Goal: Transaction & Acquisition: Purchase product/service

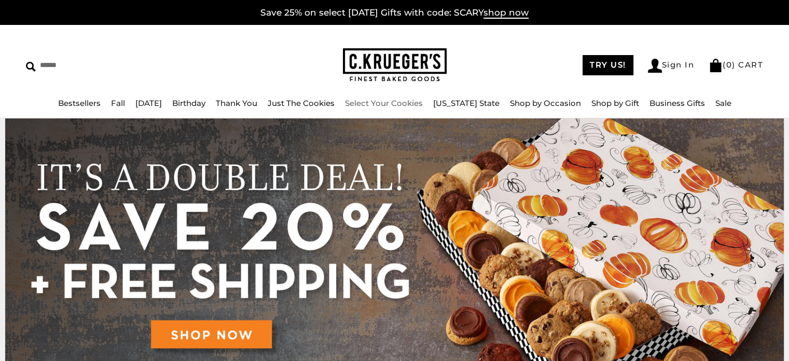
click at [380, 103] on link "Select Your Cookies" at bounding box center [384, 103] width 78 height 10
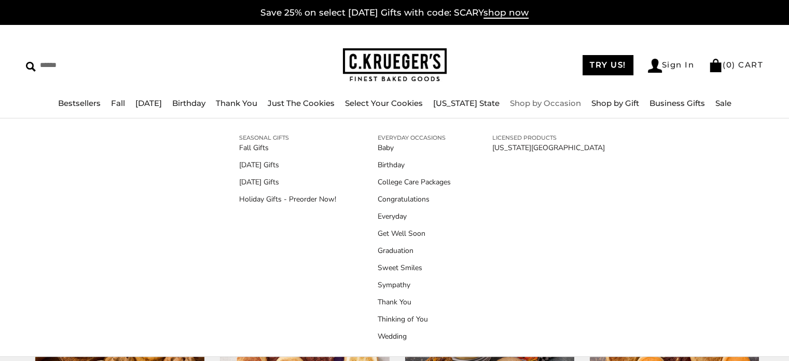
click at [517, 101] on link "Shop by Occasion" at bounding box center [545, 103] width 71 height 10
click at [318, 198] on link "Holiday Gifts - Preorder Now!" at bounding box center [287, 199] width 97 height 11
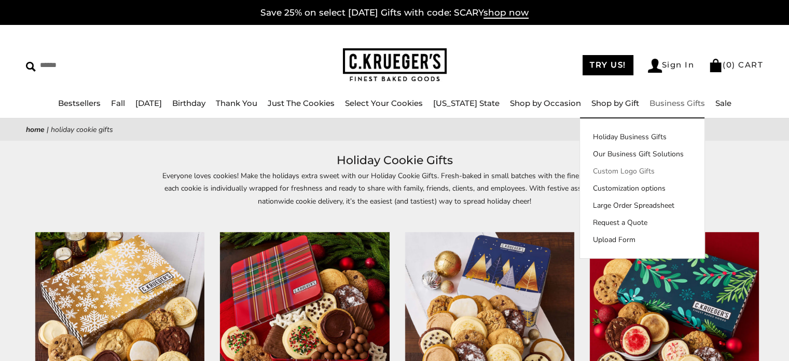
click at [645, 169] on link "Custom Logo Gifts" at bounding box center [642, 170] width 125 height 11
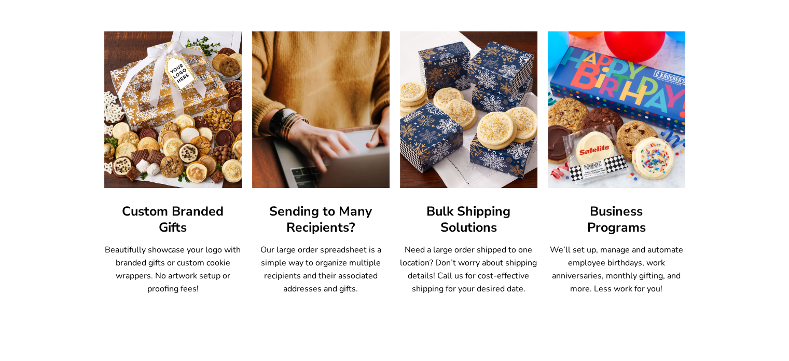
scroll to position [603, 0]
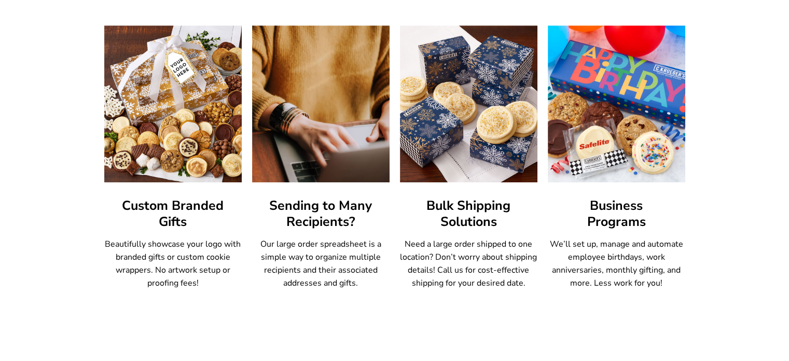
click at [175, 206] on h3 "Custom Branded Gifts" at bounding box center [172, 214] width 137 height 32
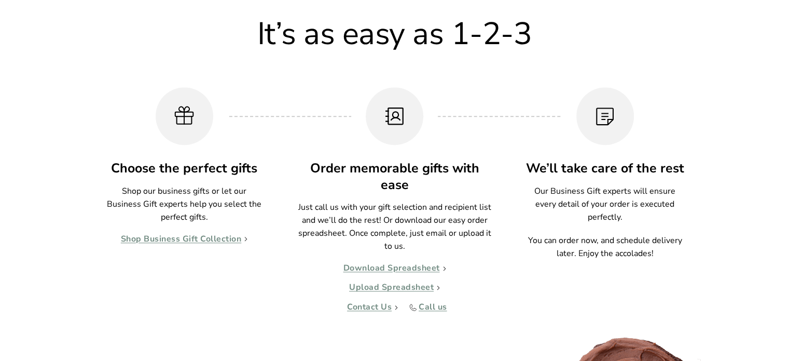
scroll to position [967, 0]
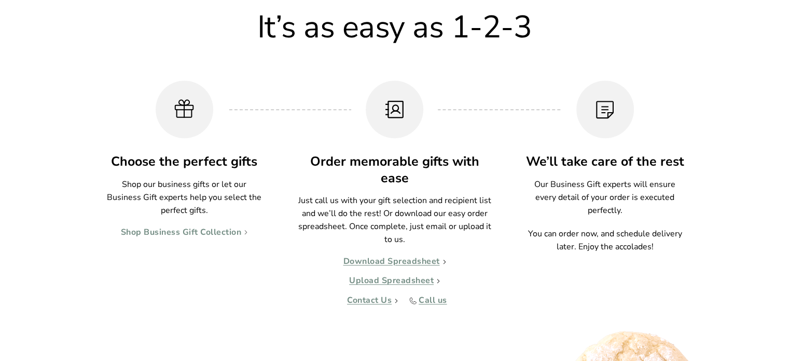
click at [202, 228] on link "Shop Business Gift Collection" at bounding box center [184, 232] width 127 height 10
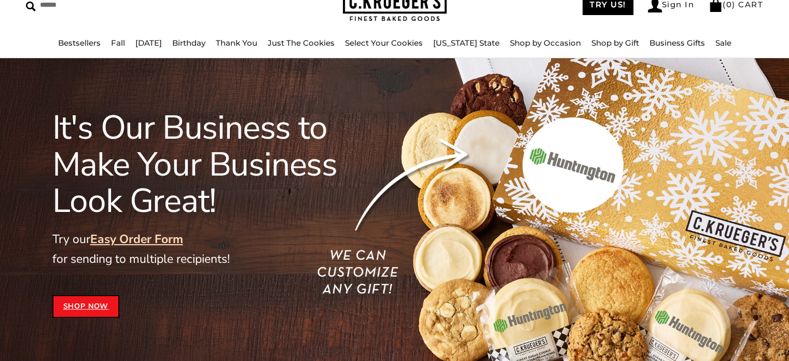
scroll to position [33, 0]
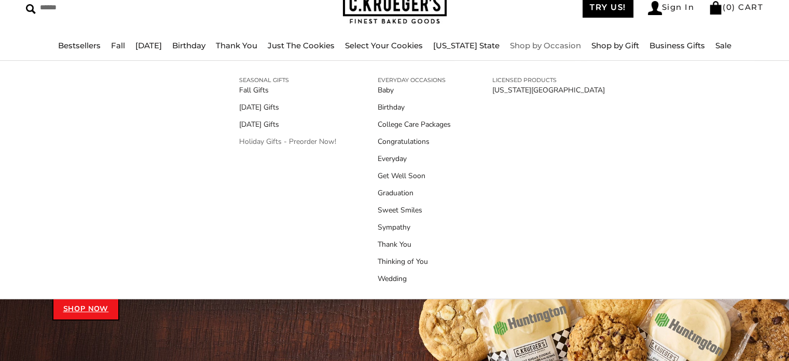
click at [280, 139] on link "Holiday Gifts - Preorder Now!" at bounding box center [287, 141] width 97 height 11
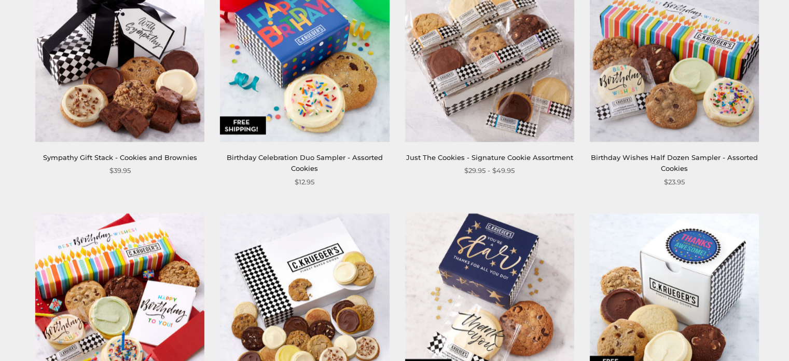
scroll to position [1297, 0]
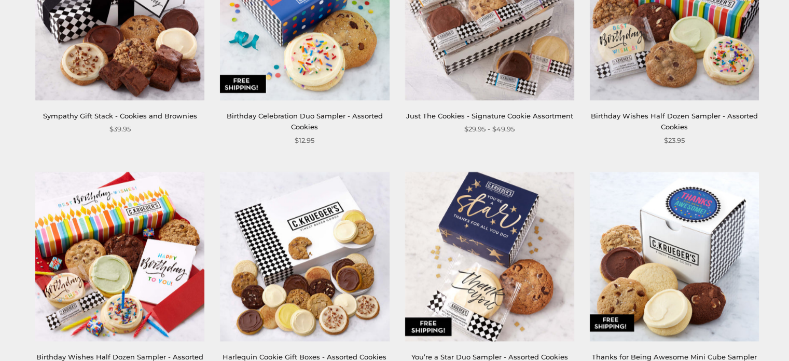
click at [512, 92] on img at bounding box center [489, 15] width 169 height 169
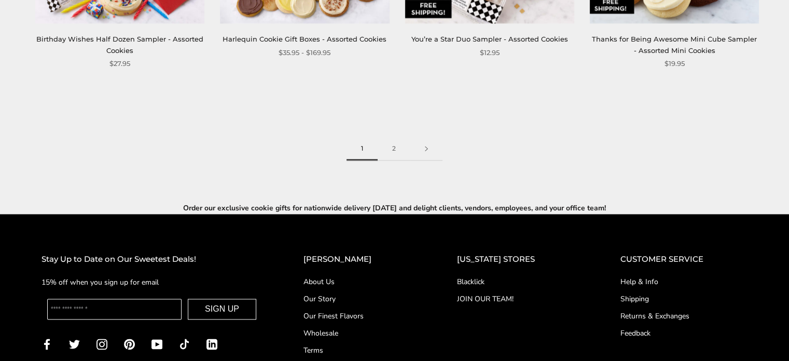
scroll to position [1660, 0]
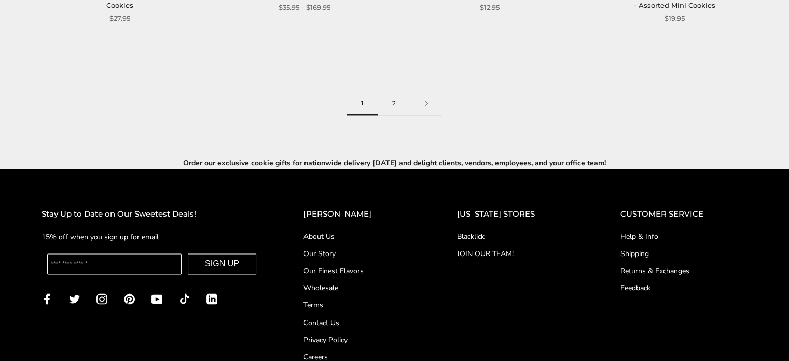
click at [390, 106] on link "2" at bounding box center [394, 103] width 33 height 23
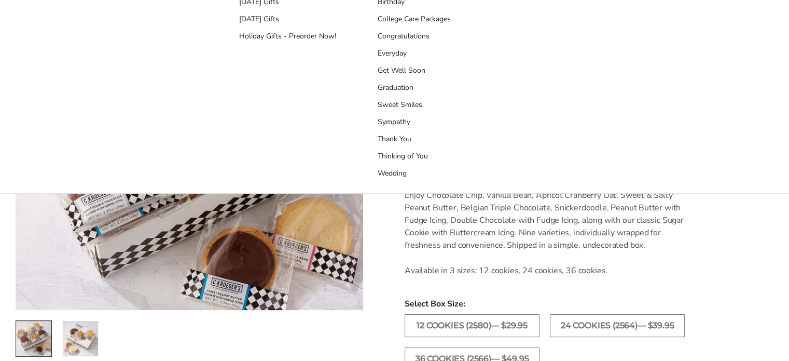
scroll to position [208, 0]
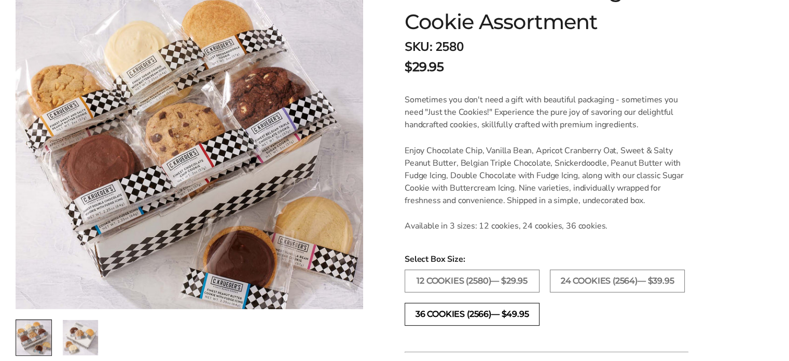
click at [509, 315] on label "36 COOKIES (2566)— $49.95" at bounding box center [472, 313] width 135 height 23
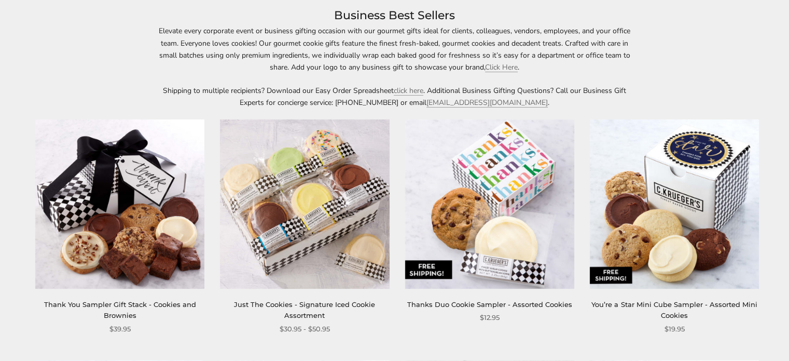
scroll to position [208, 0]
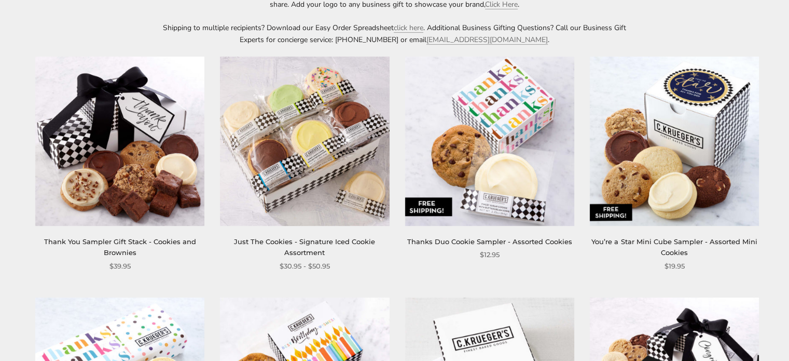
click at [151, 180] on img at bounding box center [119, 140] width 169 height 169
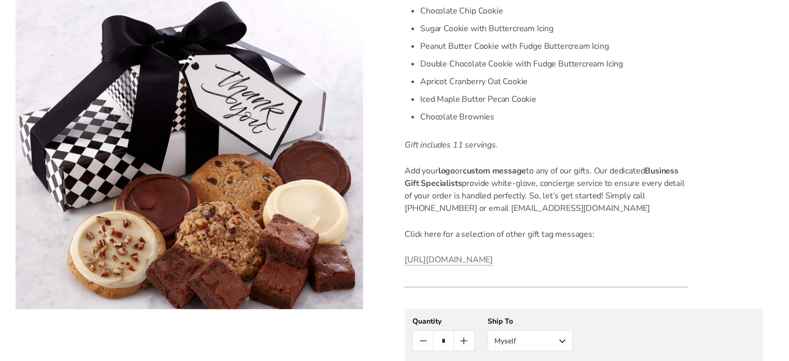
scroll to position [363, 0]
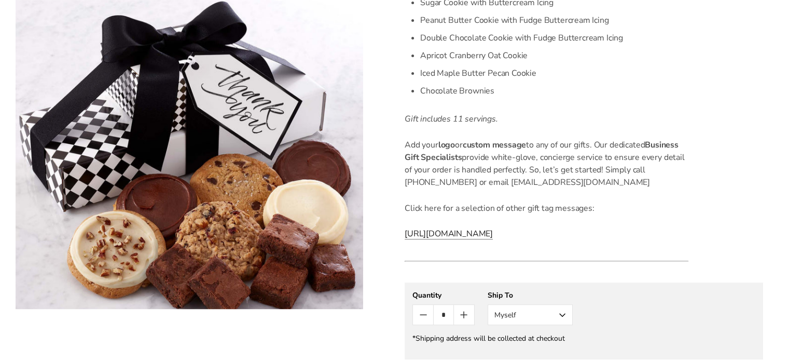
click at [486, 238] on span "https://ckruegers.com/products/c-kruegers-every-occasion-sampler-stack" at bounding box center [449, 233] width 88 height 11
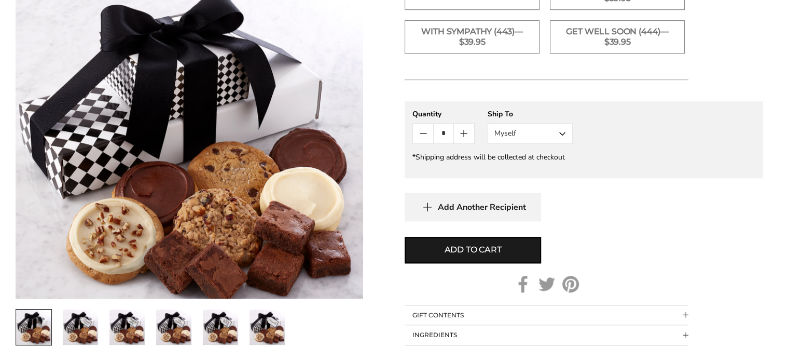
scroll to position [674, 0]
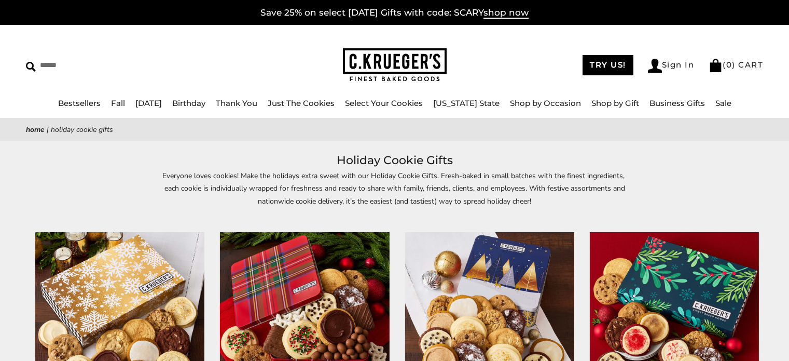
scroll to position [156, 0]
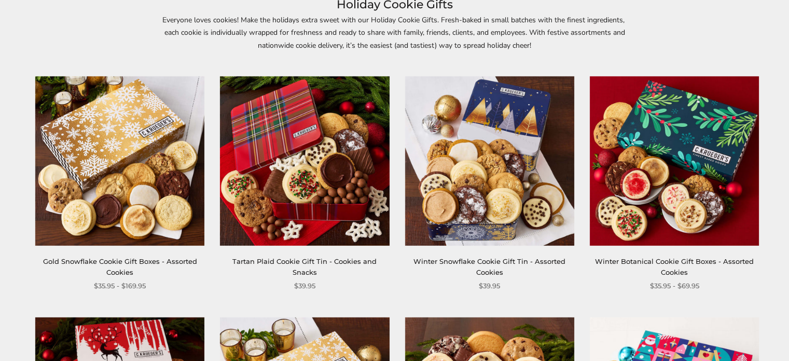
click at [484, 181] on img at bounding box center [489, 160] width 169 height 169
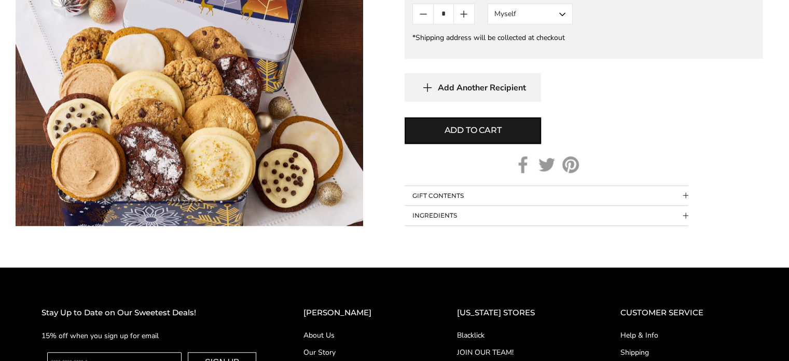
scroll to position [674, 0]
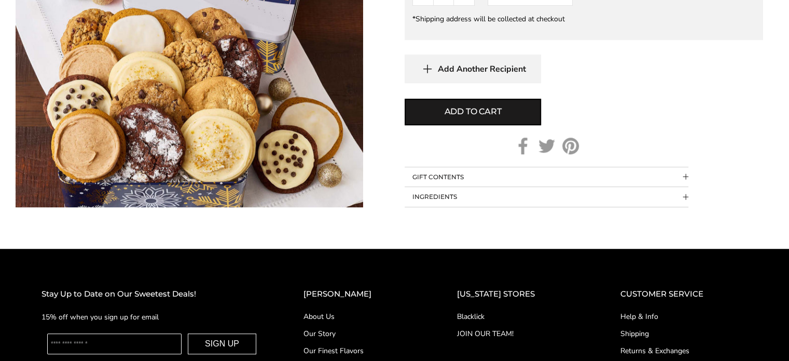
click at [428, 173] on button "GIFT CONTENTS" at bounding box center [547, 177] width 284 height 20
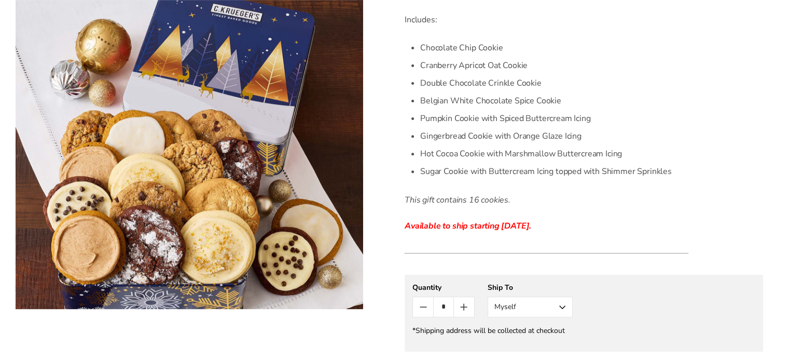
scroll to position [0, 0]
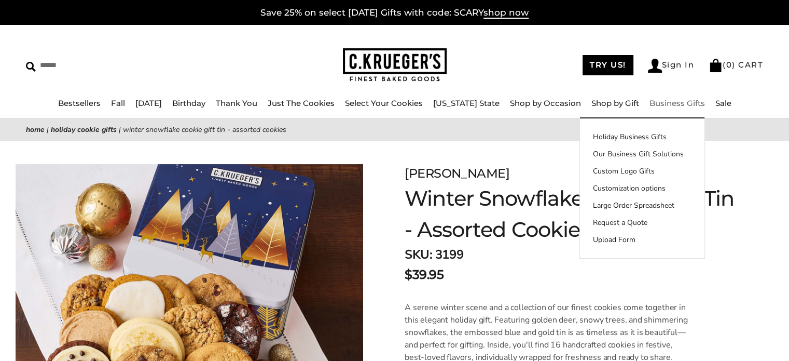
click at [676, 102] on link "Business Gifts" at bounding box center [678, 103] width 56 height 10
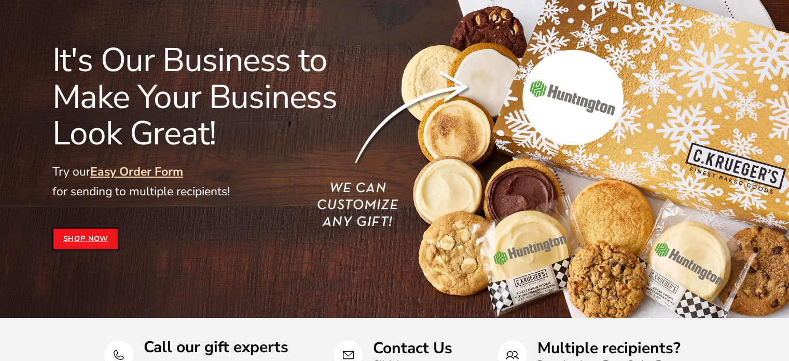
scroll to position [104, 0]
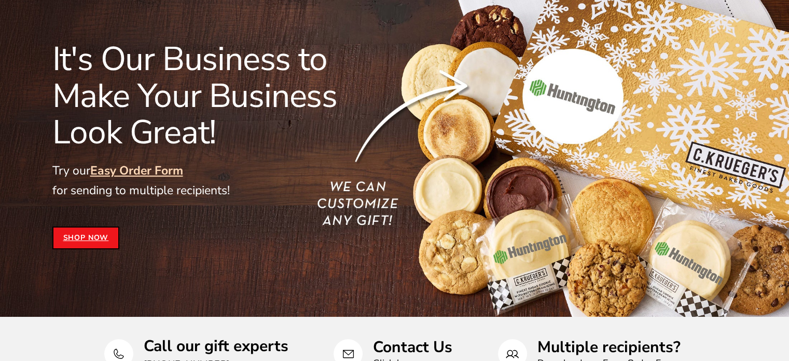
click at [62, 239] on link "Shop Now" at bounding box center [85, 237] width 67 height 23
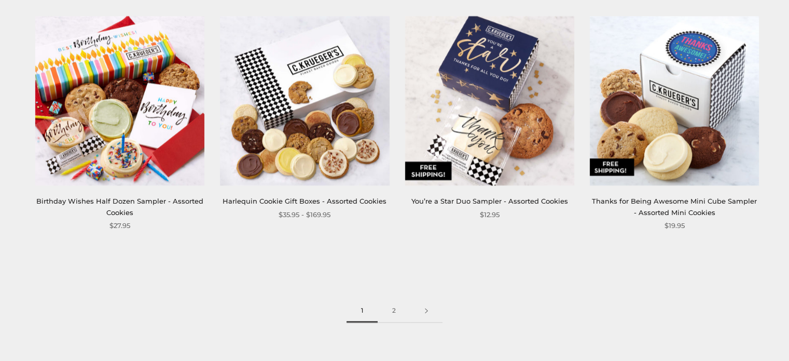
scroll to position [1505, 0]
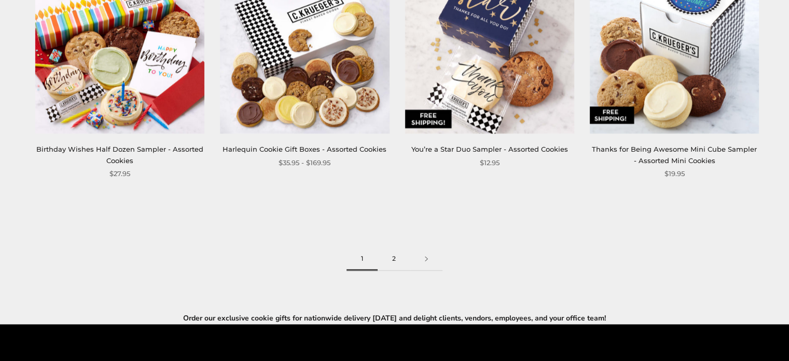
click at [393, 255] on link "2" at bounding box center [394, 258] width 33 height 23
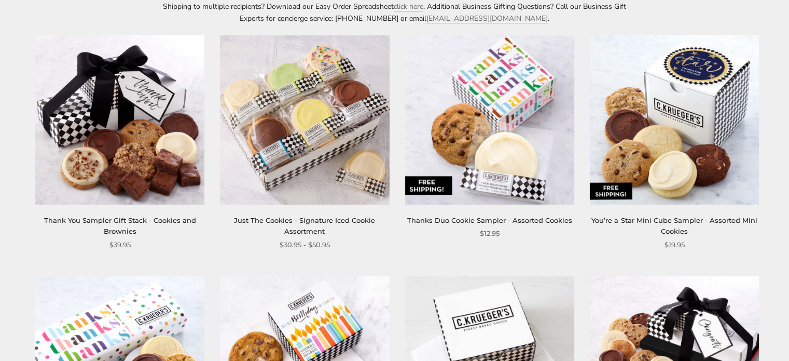
scroll to position [208, 0]
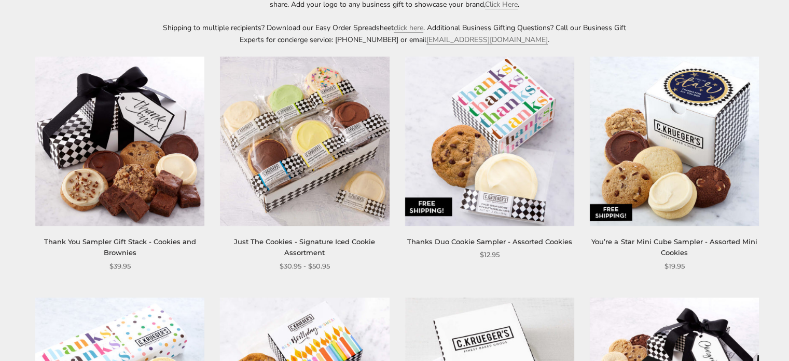
click at [295, 147] on img at bounding box center [304, 140] width 169 height 169
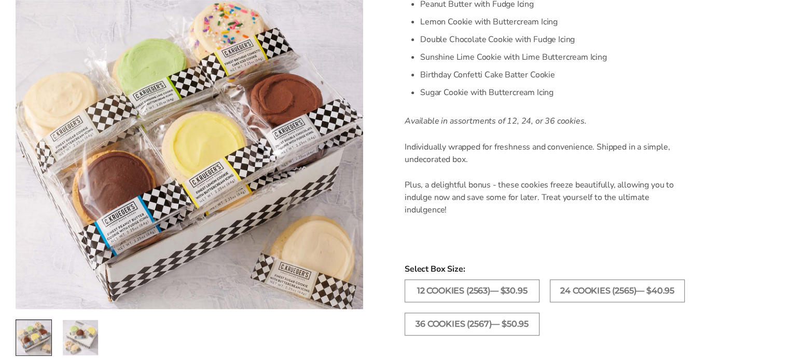
scroll to position [415, 0]
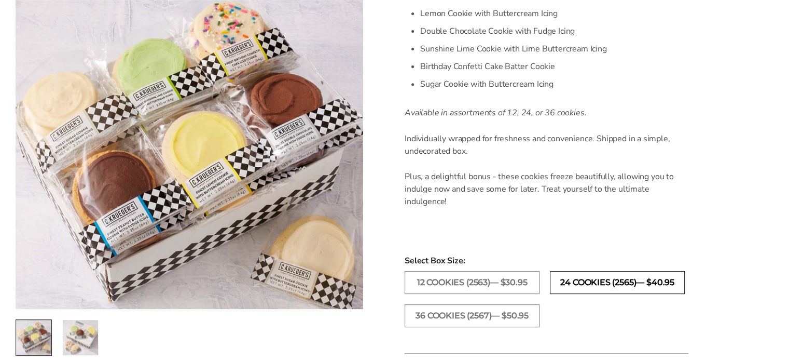
click at [621, 279] on label "24 COOKIES (2565)— $40.95" at bounding box center [617, 282] width 135 height 23
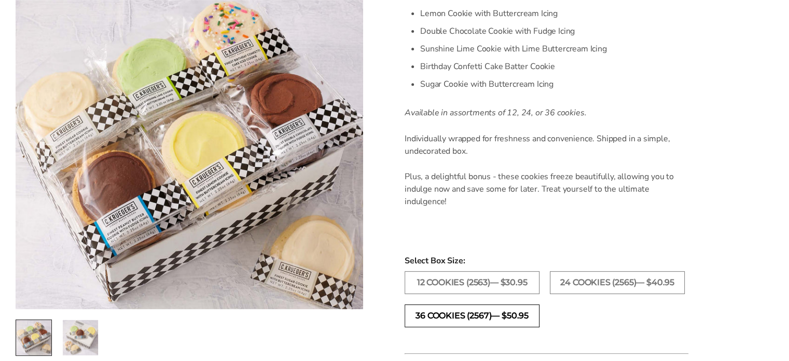
click at [478, 313] on label "36 COOKIES (2567)— $50.95" at bounding box center [472, 315] width 135 height 23
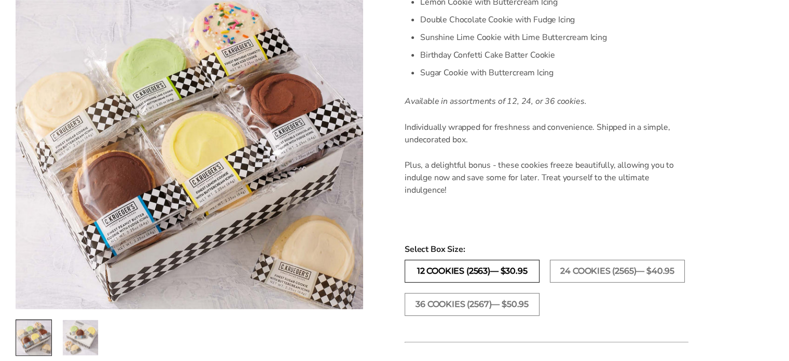
scroll to position [623, 0]
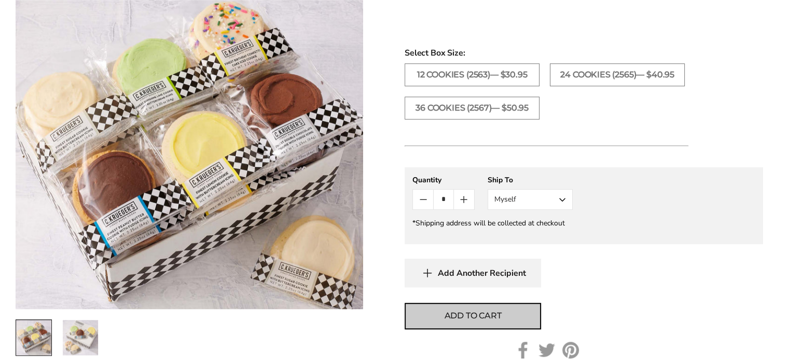
click at [465, 311] on span "Add to cart" at bounding box center [473, 315] width 57 height 12
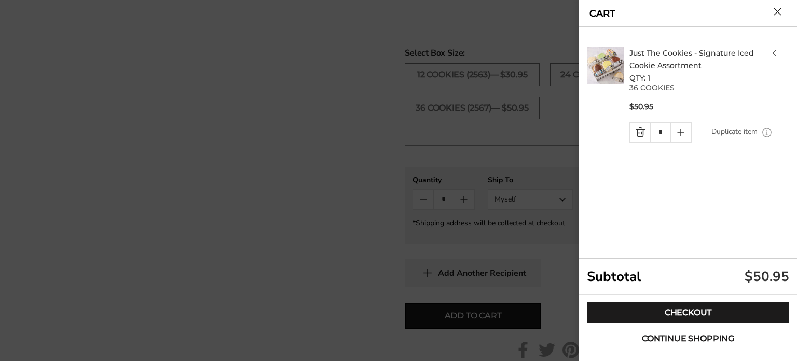
click at [675, 339] on span "Continue shopping" at bounding box center [688, 338] width 92 height 8
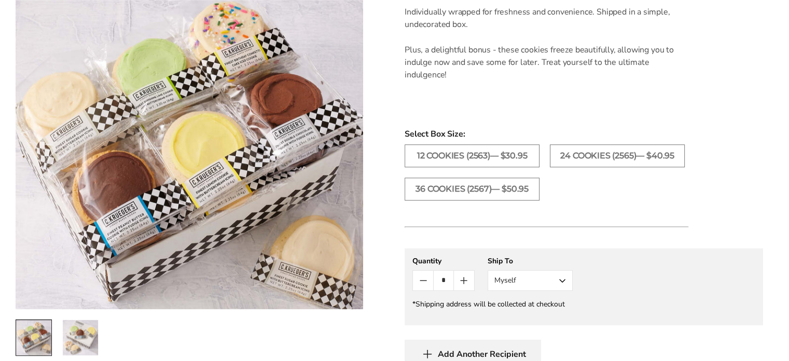
scroll to position [415, 0]
